Goal: Find contact information: Find contact information

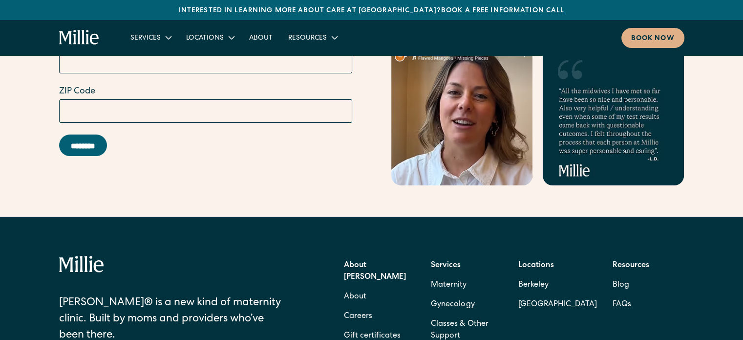
scroll to position [4053, 0]
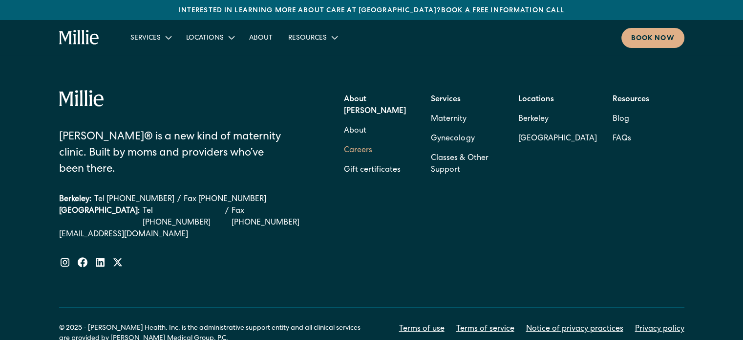
click at [351, 141] on link "Careers" at bounding box center [358, 151] width 28 height 20
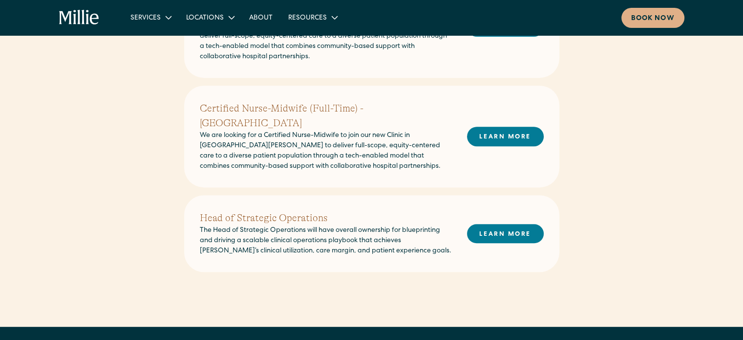
scroll to position [409, 0]
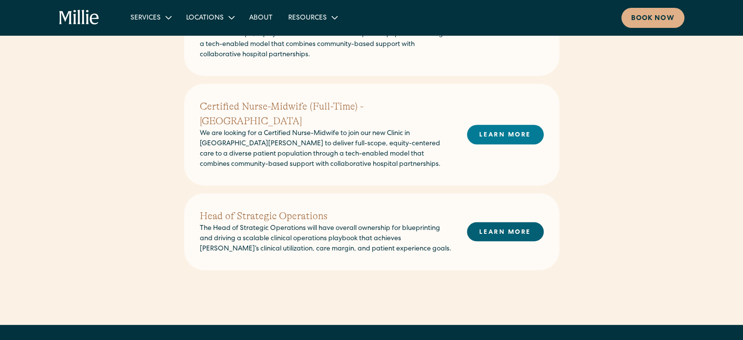
click at [510, 222] on link "LEARN MORE" at bounding box center [505, 231] width 77 height 19
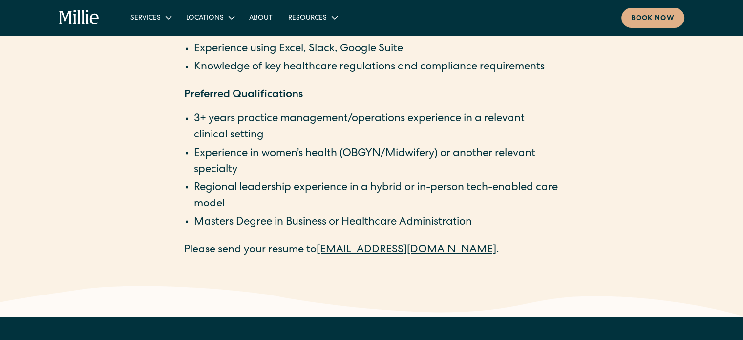
scroll to position [1720, 0]
click at [381, 253] on link "[EMAIL_ADDRESS][DOMAIN_NAME]" at bounding box center [407, 250] width 180 height 11
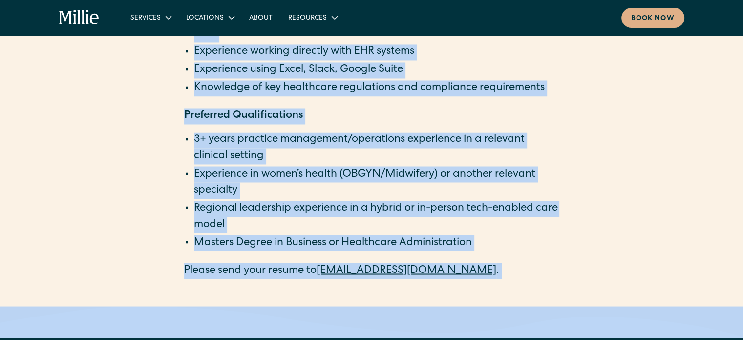
scroll to position [1787, 0]
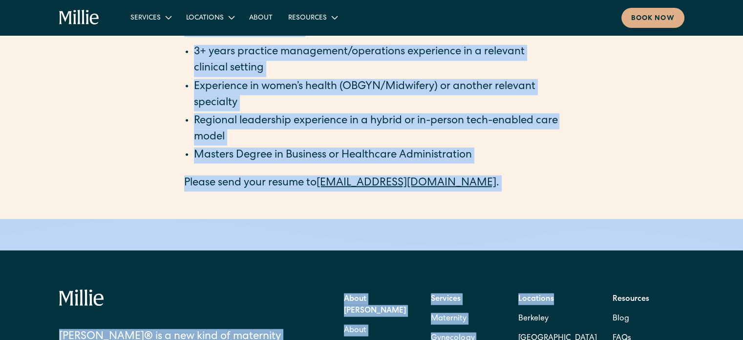
drag, startPoint x: 180, startPoint y: 79, endPoint x: 498, endPoint y: 181, distance: 334.6
copy main "Head of Strategic Operations The Head of Strategic Operations will have overall…"
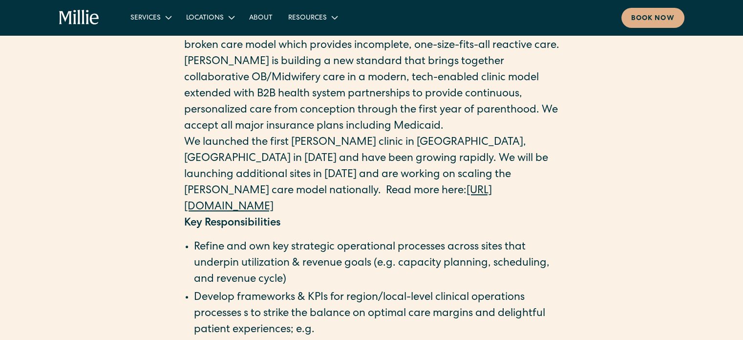
scroll to position [645, 0]
click at [294, 207] on link "[URL][DOMAIN_NAME]" at bounding box center [338, 199] width 308 height 27
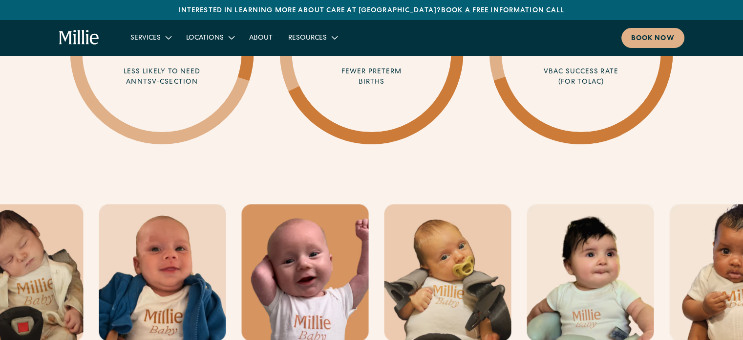
scroll to position [1602, 0]
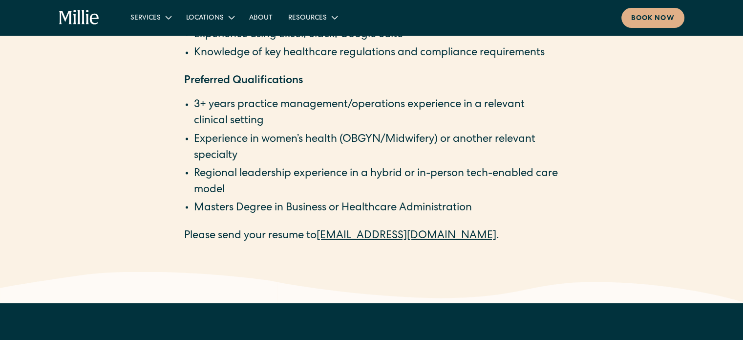
scroll to position [1847, 0]
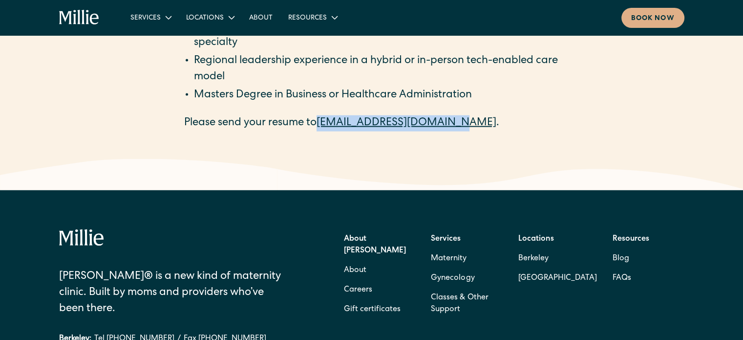
drag, startPoint x: 441, startPoint y: 122, endPoint x: 323, endPoint y: 125, distance: 118.3
click at [323, 125] on p "Please send your resume to [EMAIL_ADDRESS][DOMAIN_NAME] ." at bounding box center [371, 123] width 375 height 16
copy link "[EMAIL_ADDRESS][DOMAIN_NAME]"
